Goal: Transaction & Acquisition: Purchase product/service

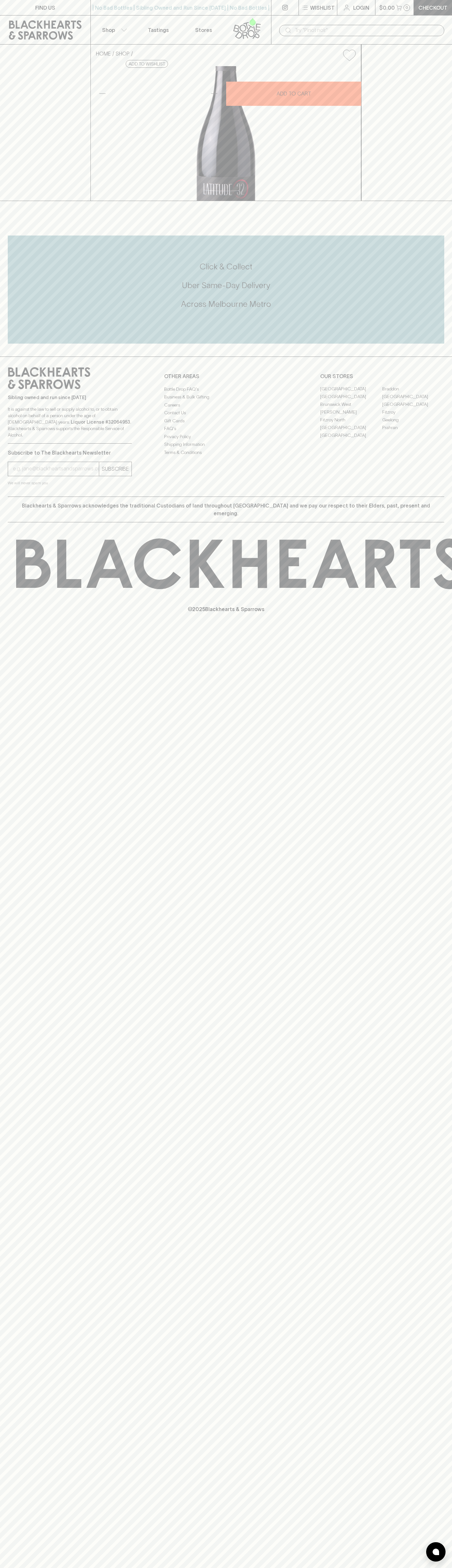
click at [57, 30] on icon at bounding box center [45, 30] width 81 height 19
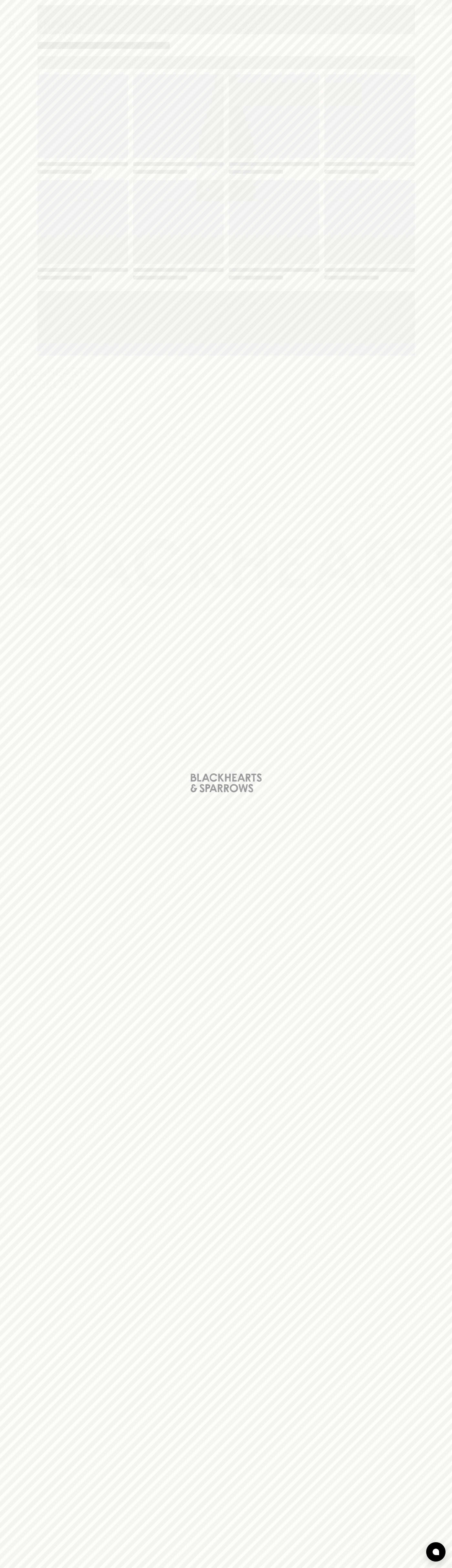
click at [450, 888] on div "Loading" at bounding box center [226, 784] width 452 height 1568
click at [59, 1567] on html "FIND US | No Bad Bottles | Sibling Owned and Run Since [DATE] | No Bad Bottles …" at bounding box center [226, 784] width 452 height 1568
click at [19, 1206] on div "Loading" at bounding box center [226, 784] width 452 height 1568
